Goal: Information Seeking & Learning: Learn about a topic

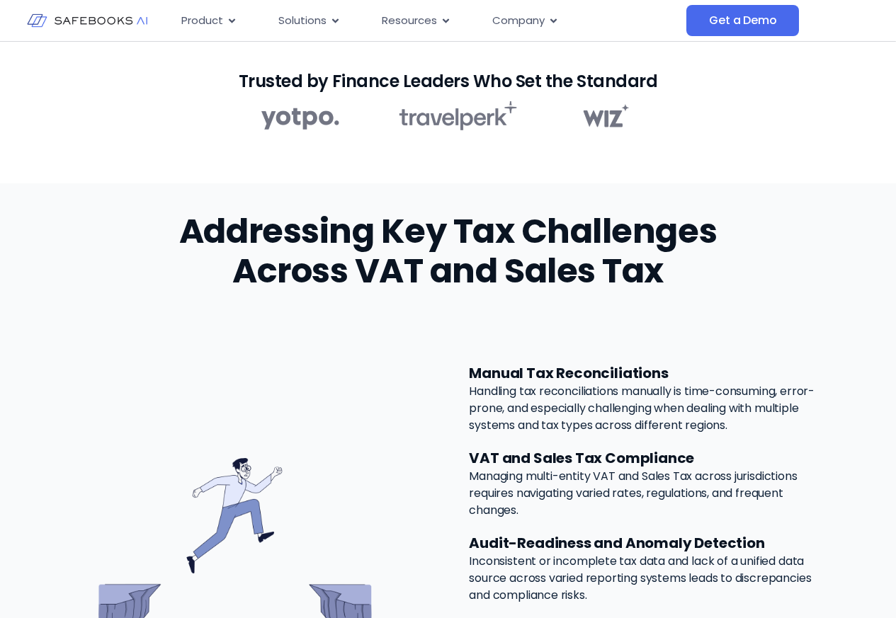
scroll to position [510, 0]
